Goal: Find specific page/section: Find specific page/section

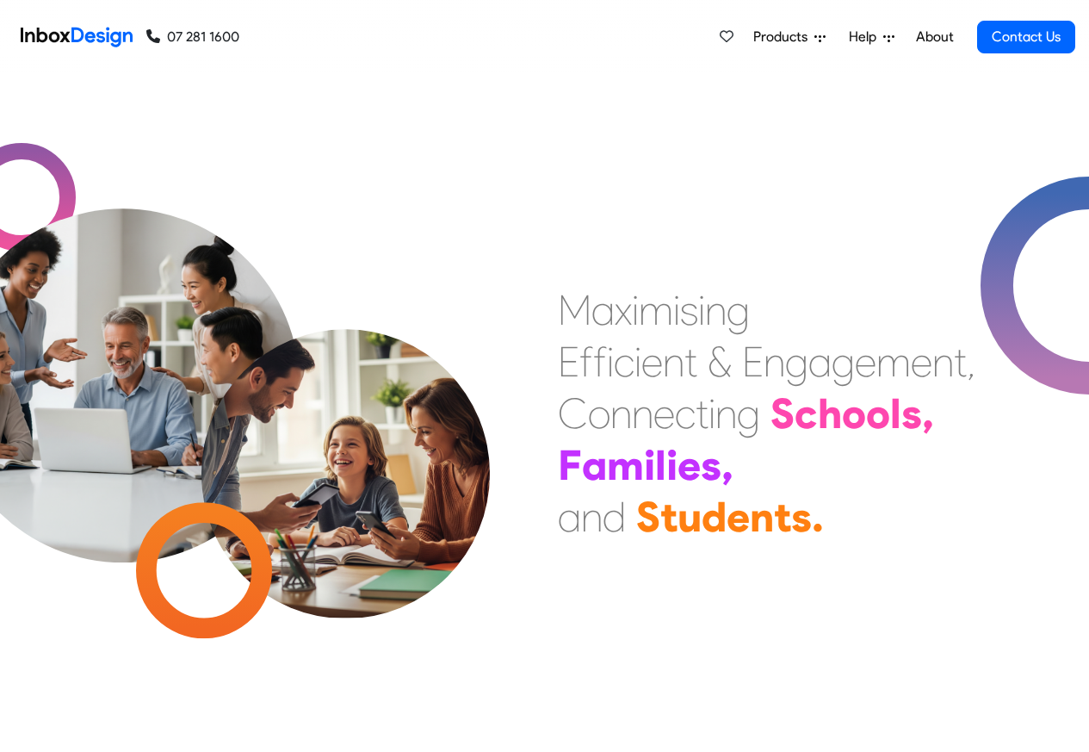
click at [932, 38] on link "About" at bounding box center [934, 37] width 47 height 34
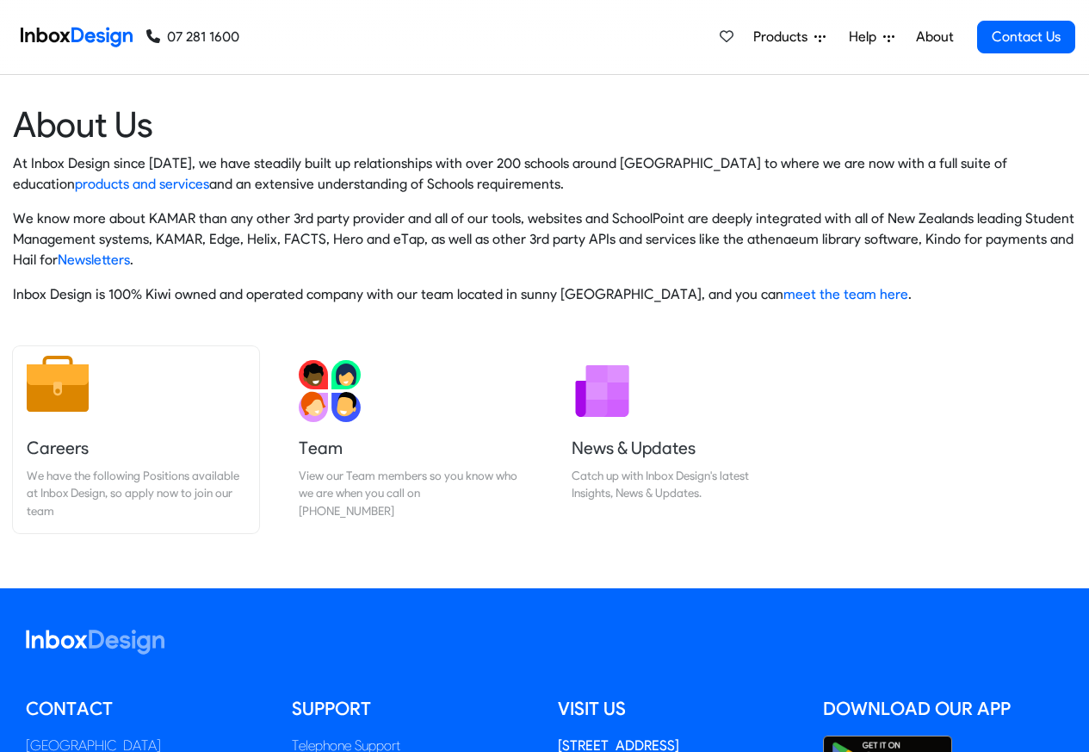
click at [45, 448] on h5 "Careers" at bounding box center [136, 448] width 219 height 24
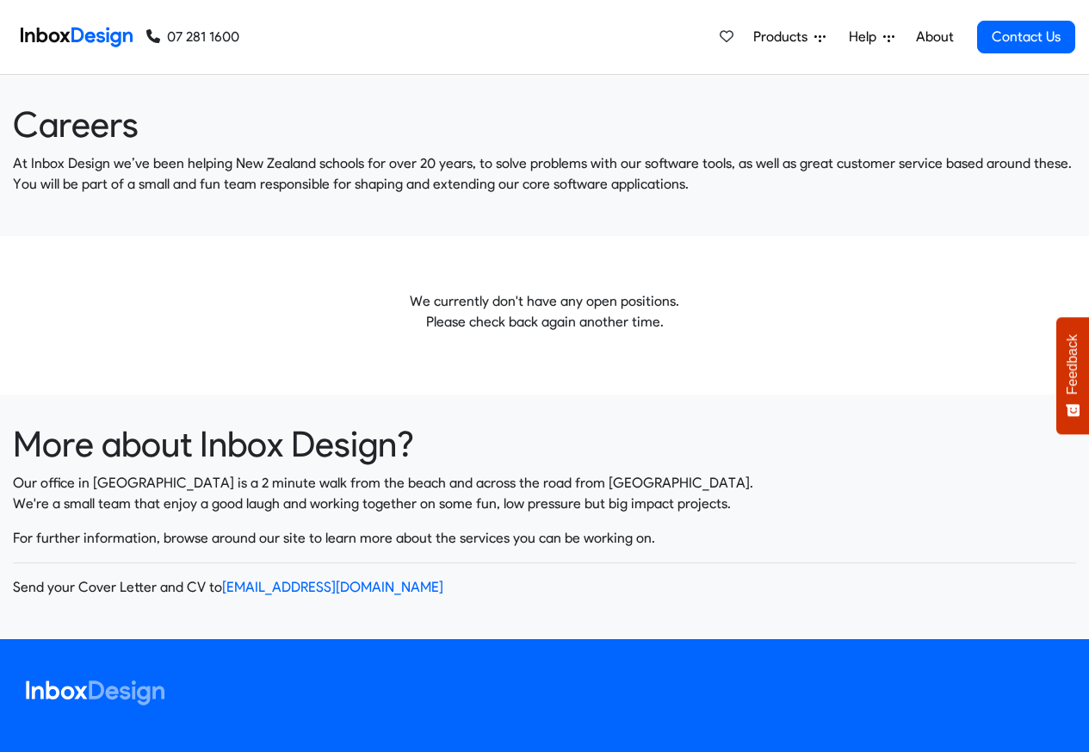
scroll to position [337, 0]
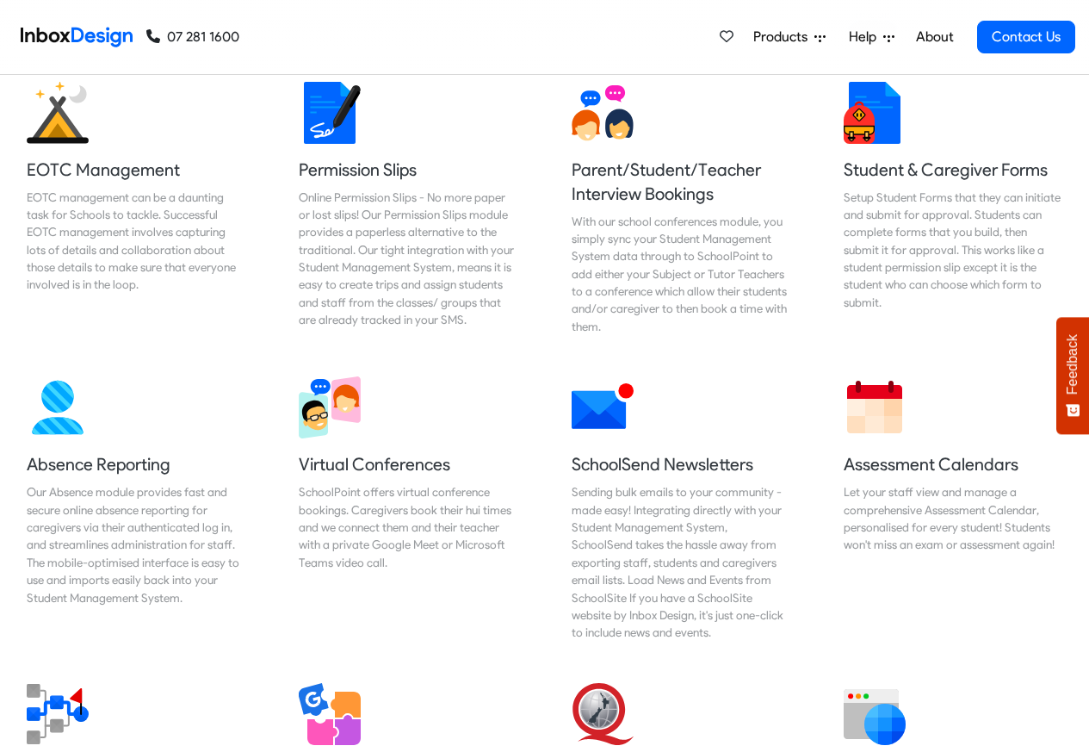
scroll to position [1136, 0]
